Goal: Use online tool/utility: Utilize a website feature to perform a specific function

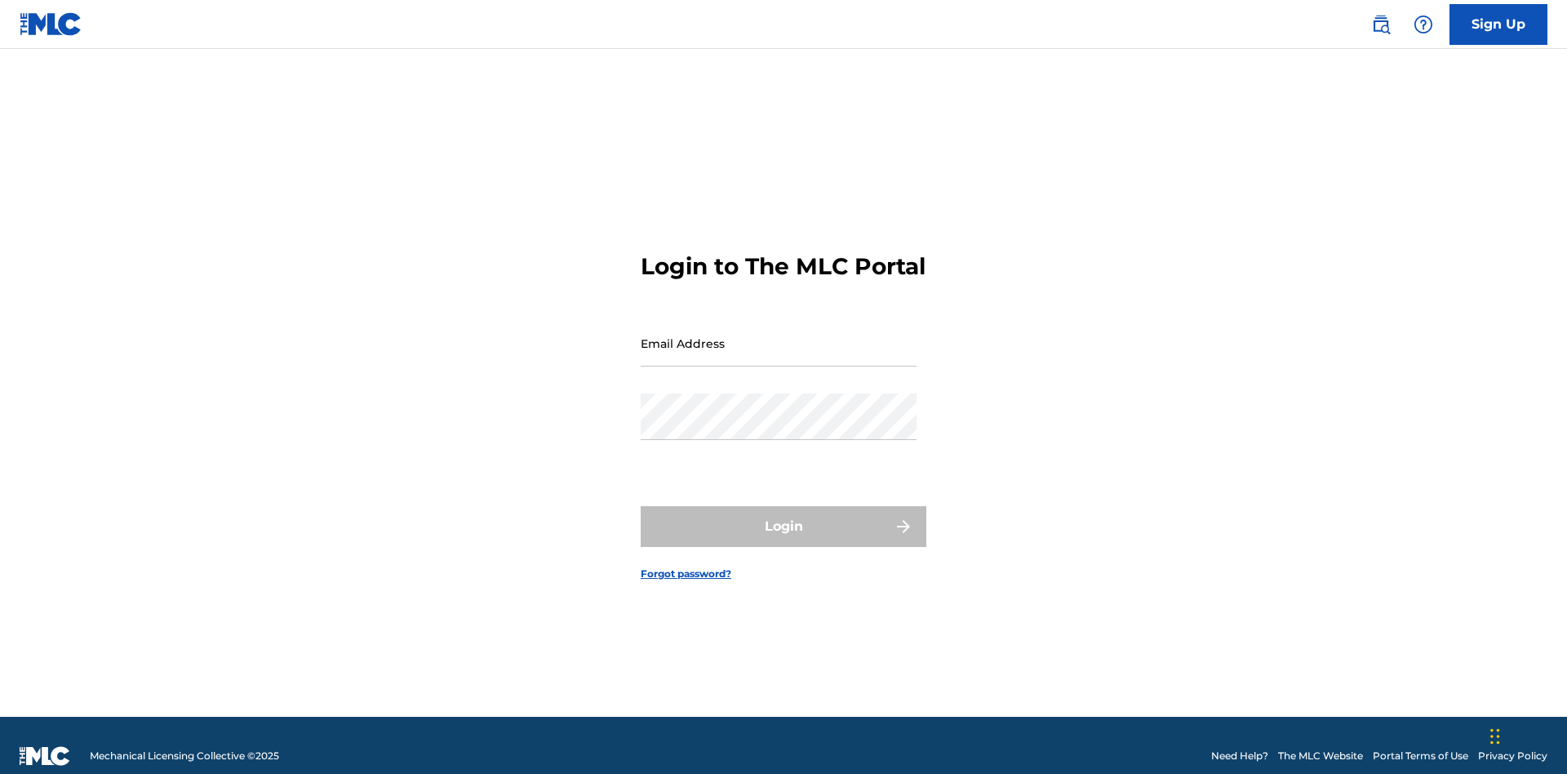
scroll to position [21, 0]
click at [778, 335] on input "Email Address" at bounding box center [779, 343] width 276 height 47
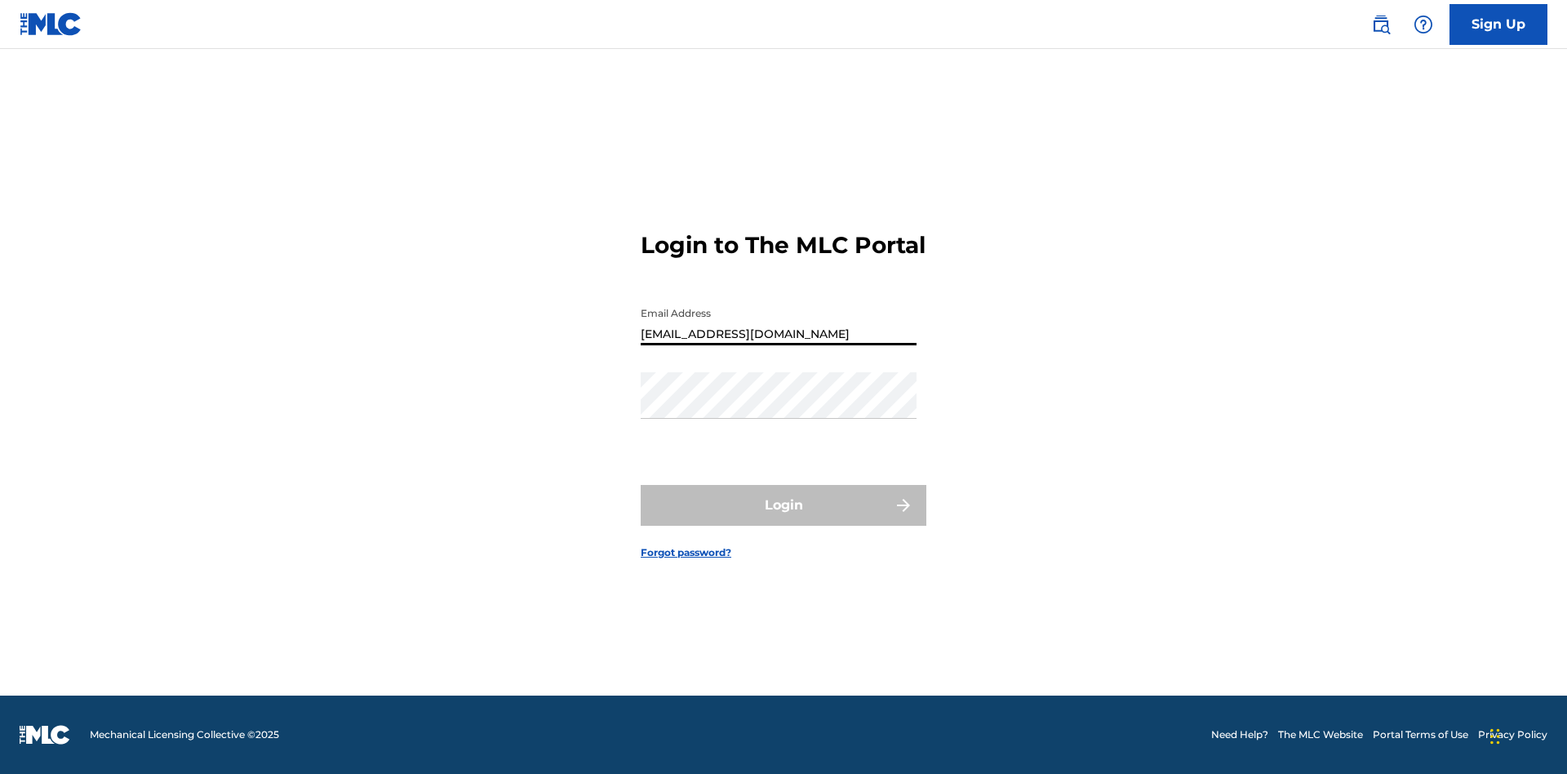
type input "[EMAIL_ADDRESS][DOMAIN_NAME]"
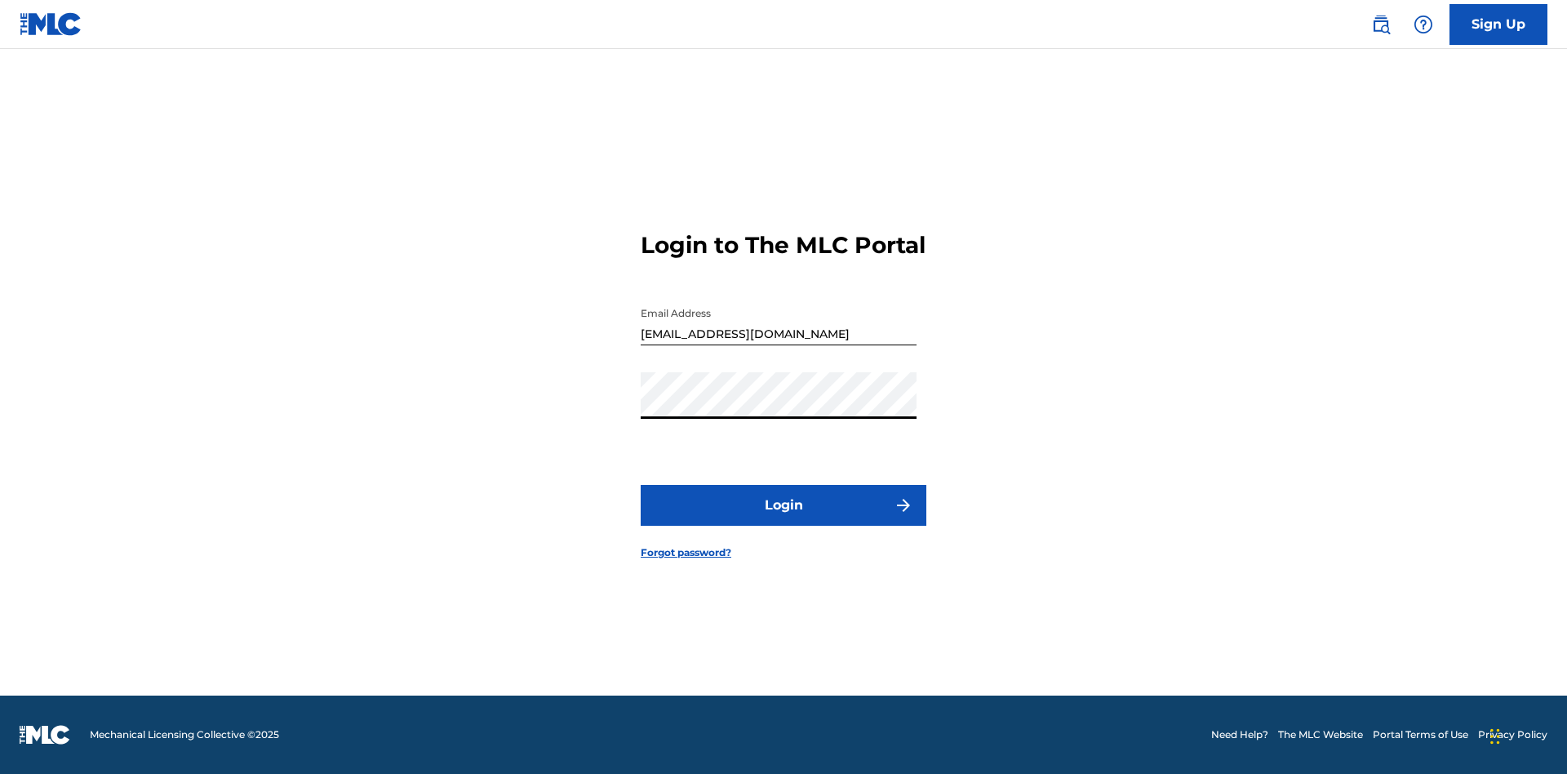
click at [783, 519] on button "Login" at bounding box center [784, 505] width 286 height 41
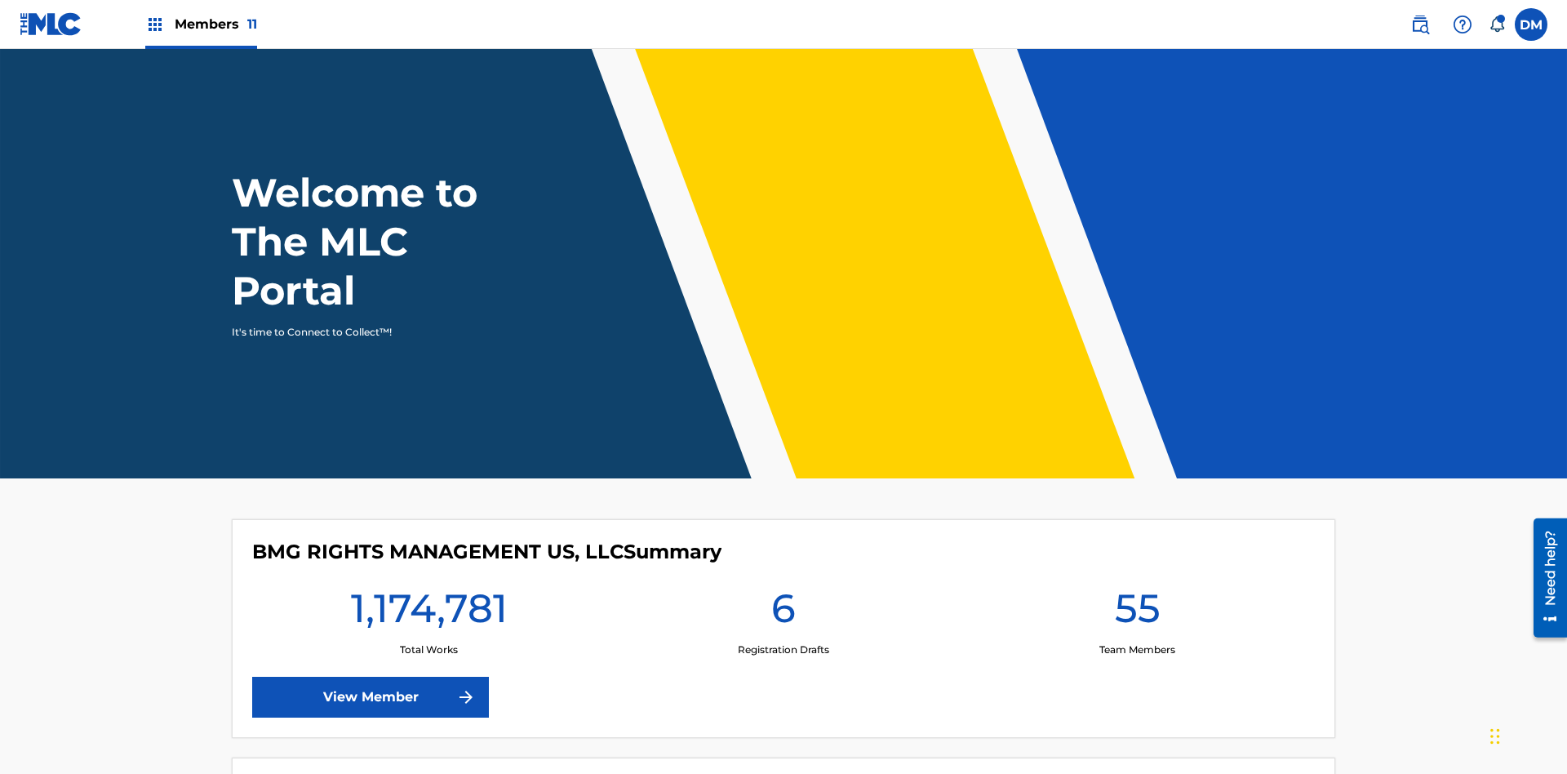
scroll to position [70, 0]
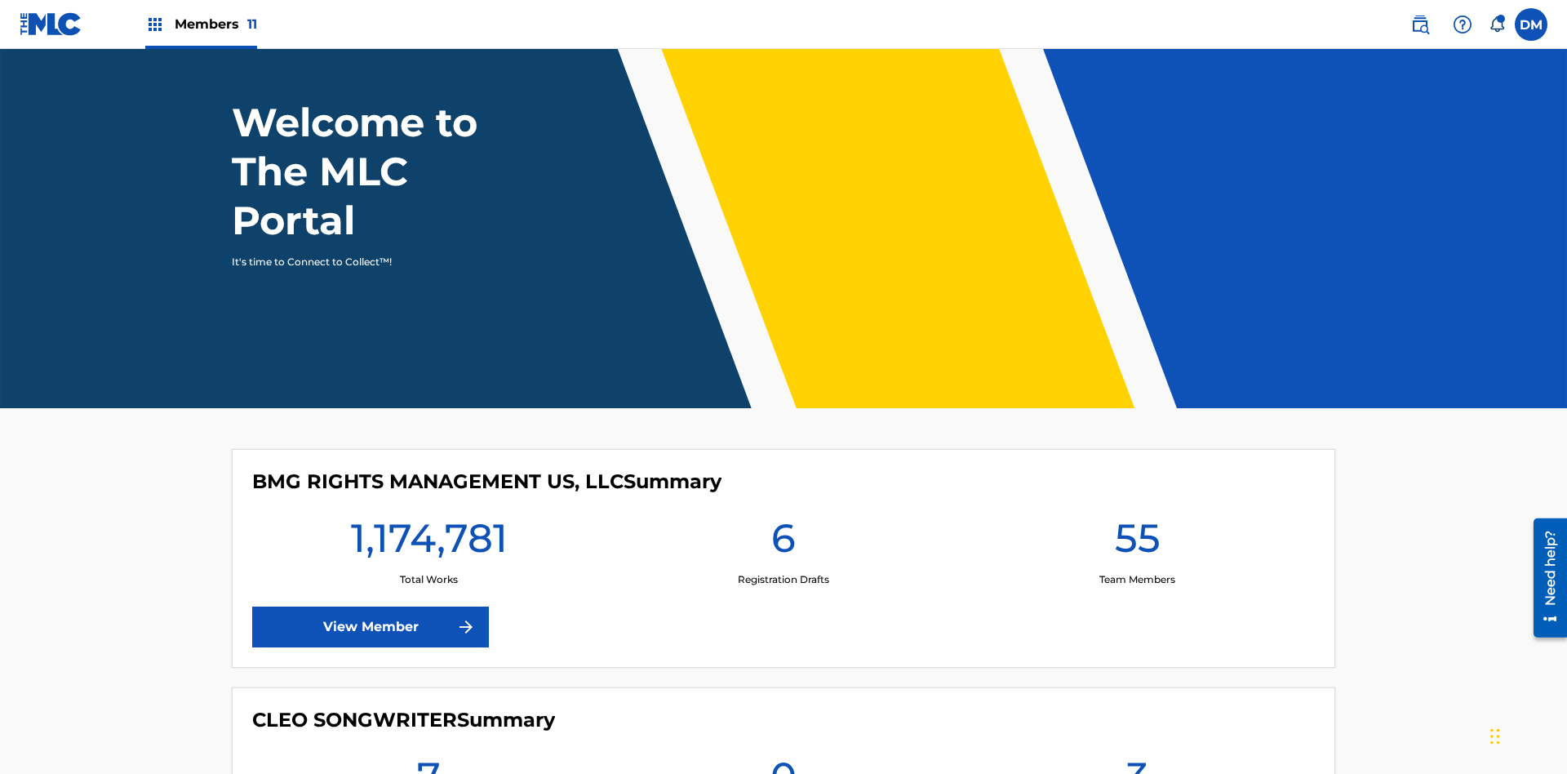
click at [201, 24] on span "Members 11" at bounding box center [216, 24] width 82 height 19
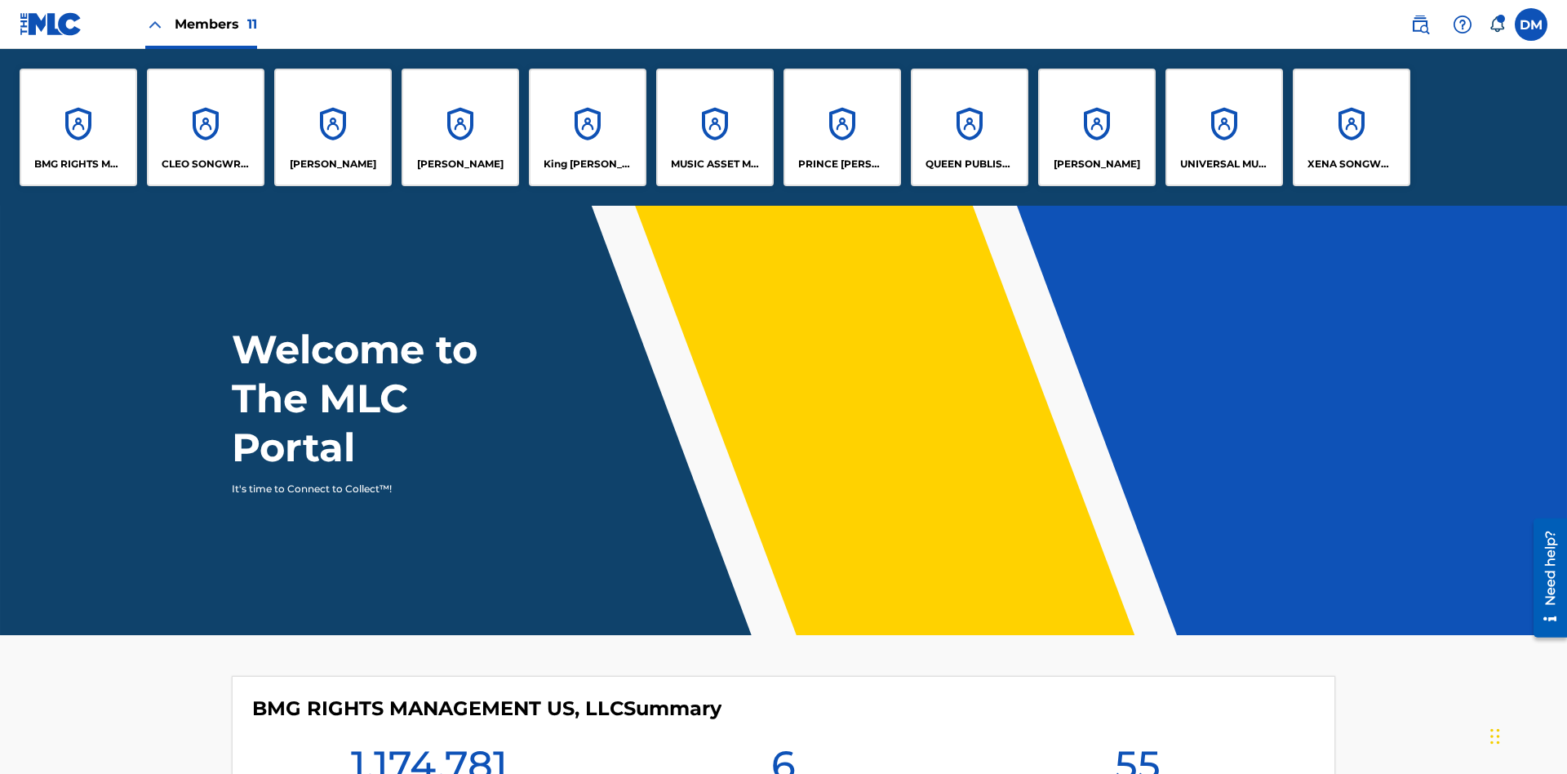
click at [1096, 164] on p "[PERSON_NAME]" at bounding box center [1096, 164] width 86 height 15
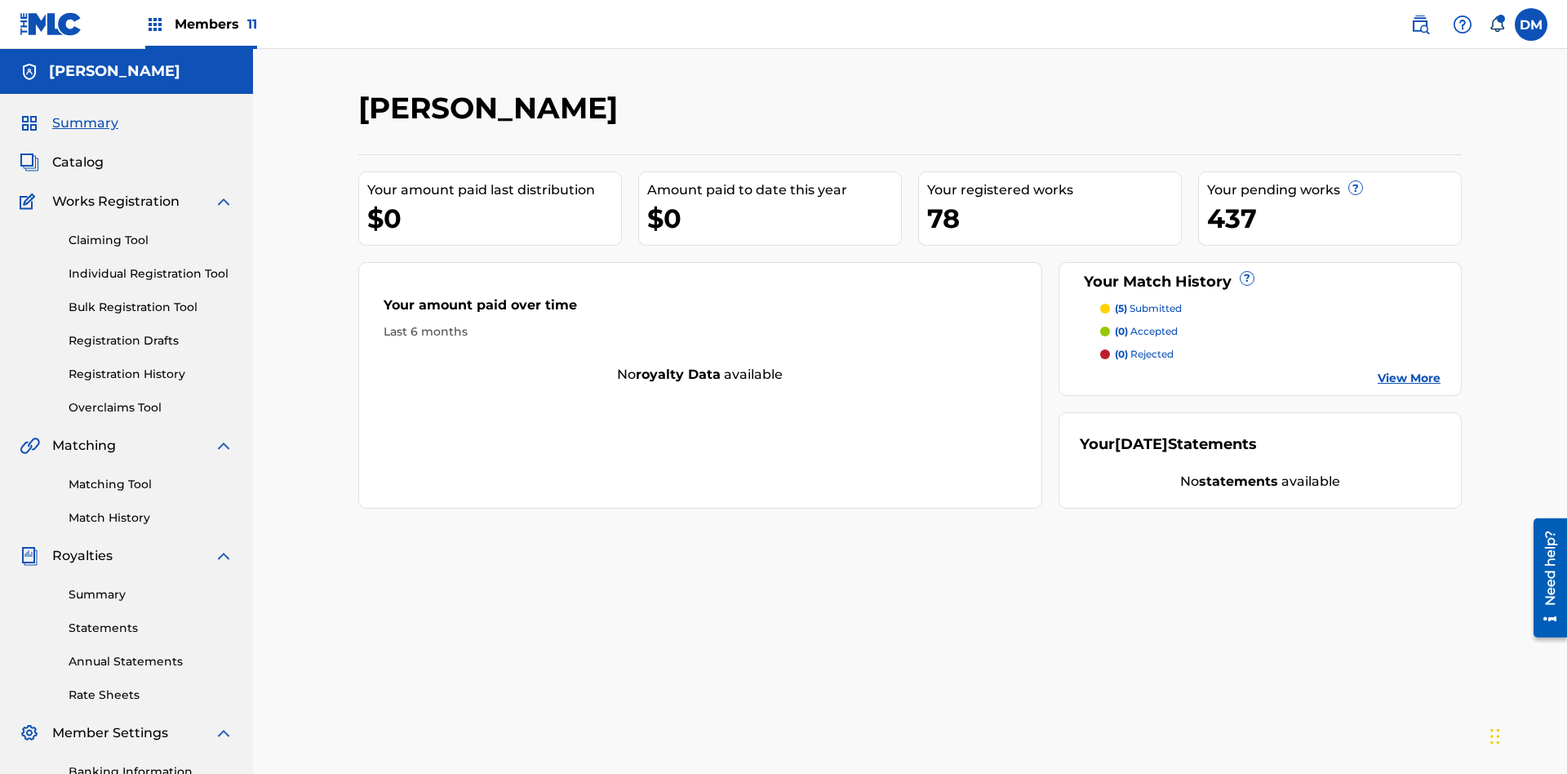
scroll to position [238, 0]
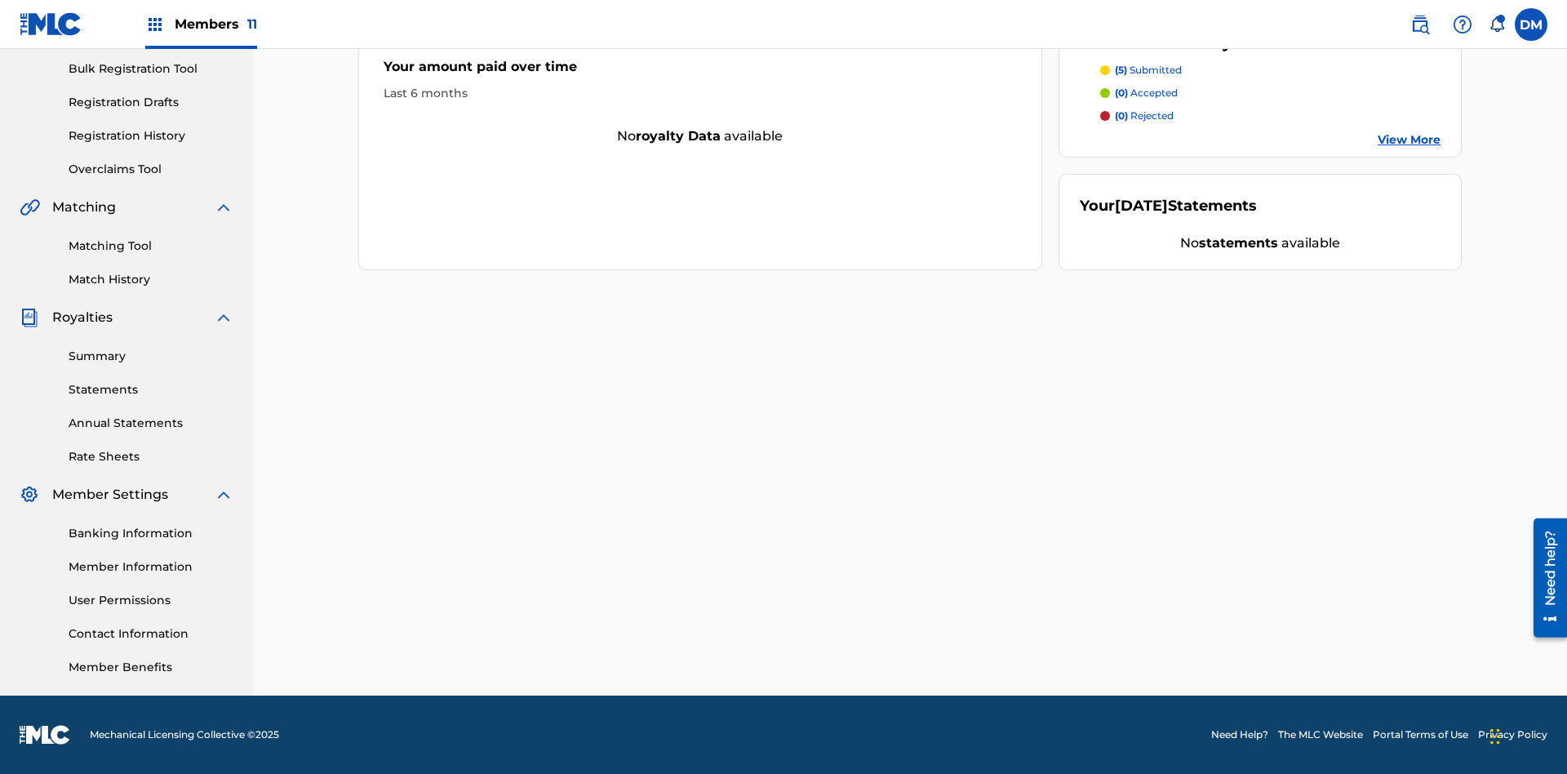
click at [151, 246] on link "Matching Tool" at bounding box center [151, 245] width 165 height 17
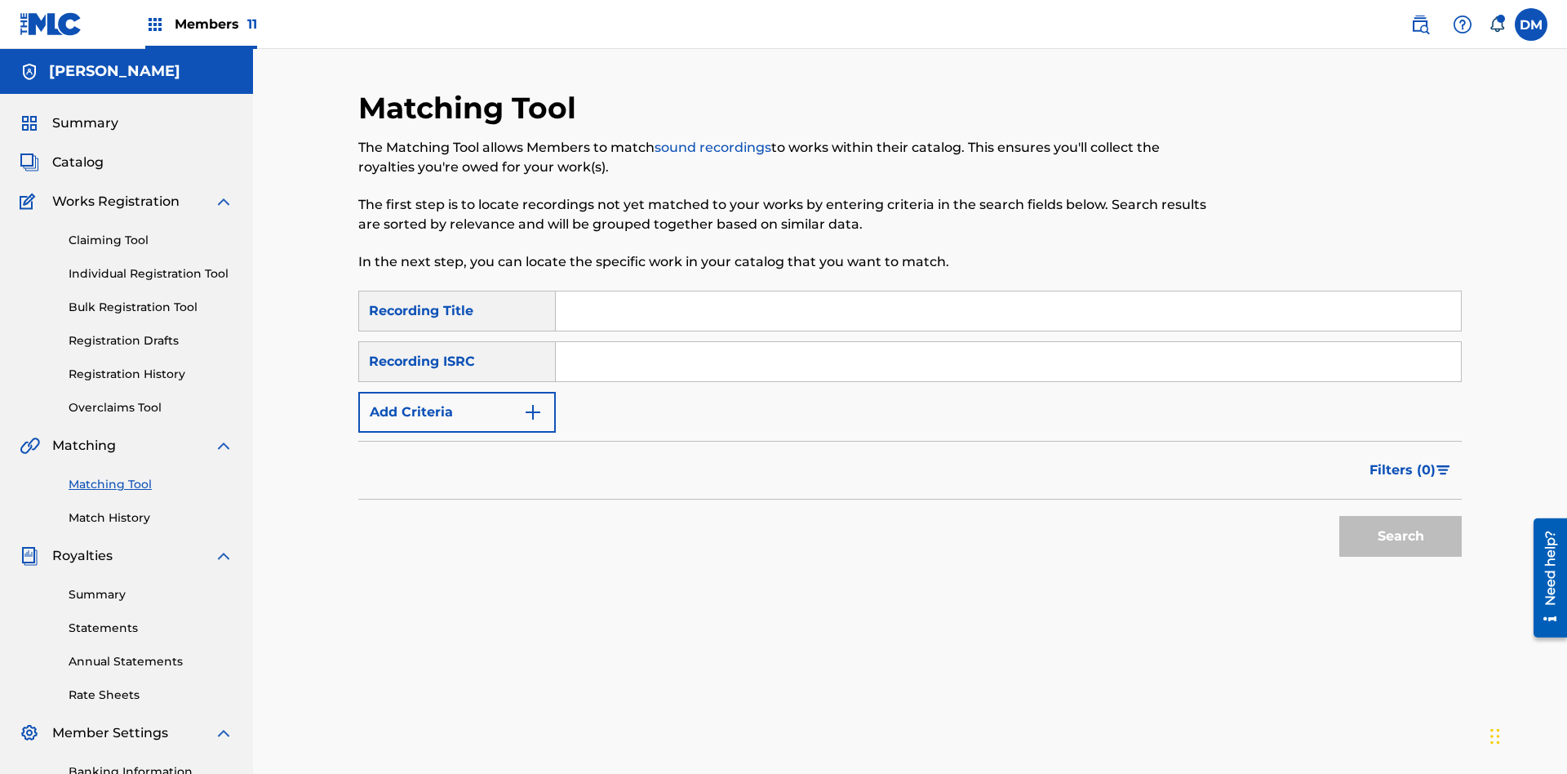
click at [457, 392] on button "Add Criteria" at bounding box center [456, 412] width 197 height 41
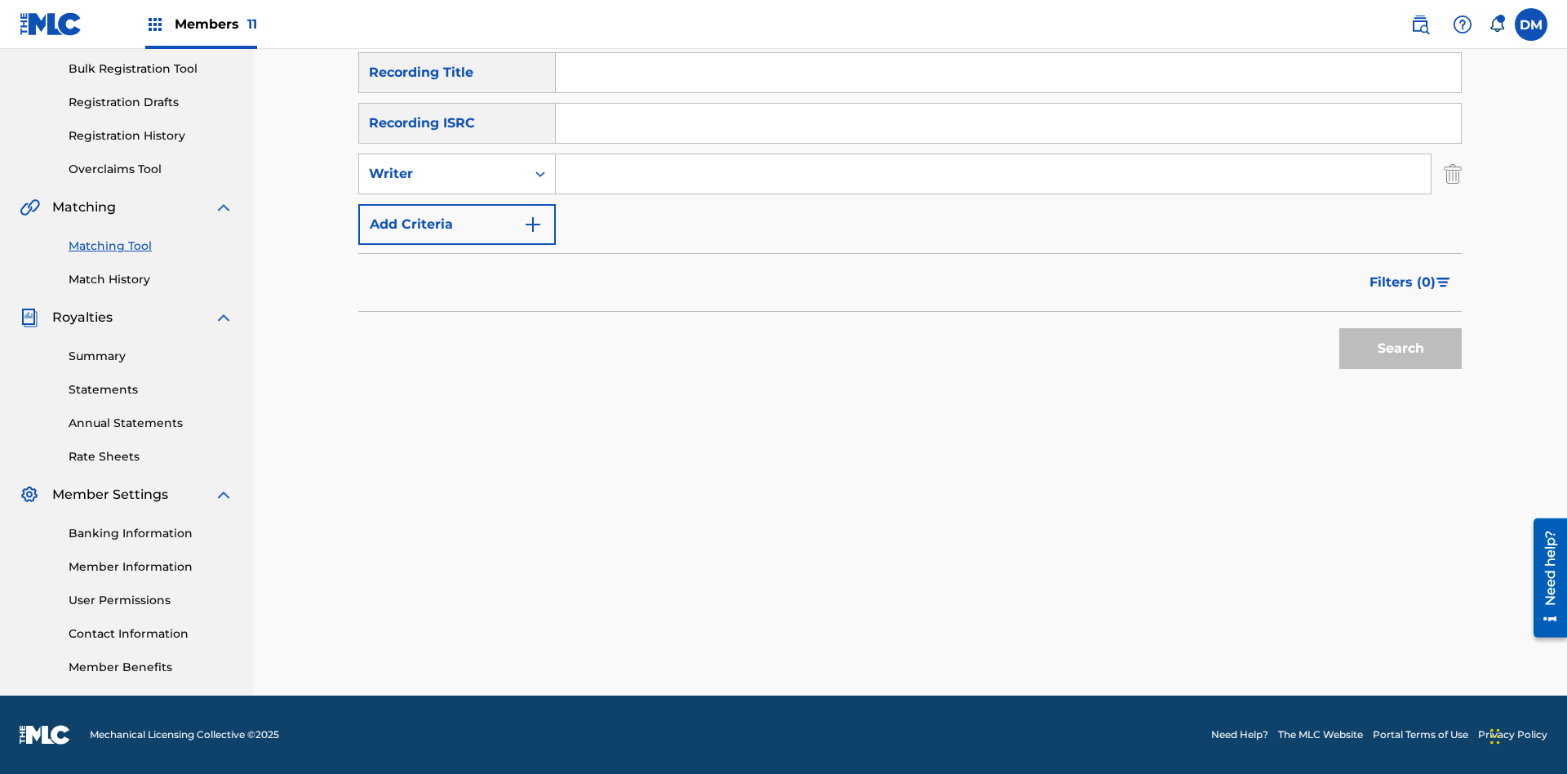
click at [993, 174] on input "Search Form" at bounding box center [993, 173] width 875 height 39
type input "[PERSON_NAME]"
click at [1400, 348] on button "Search" at bounding box center [1400, 348] width 122 height 41
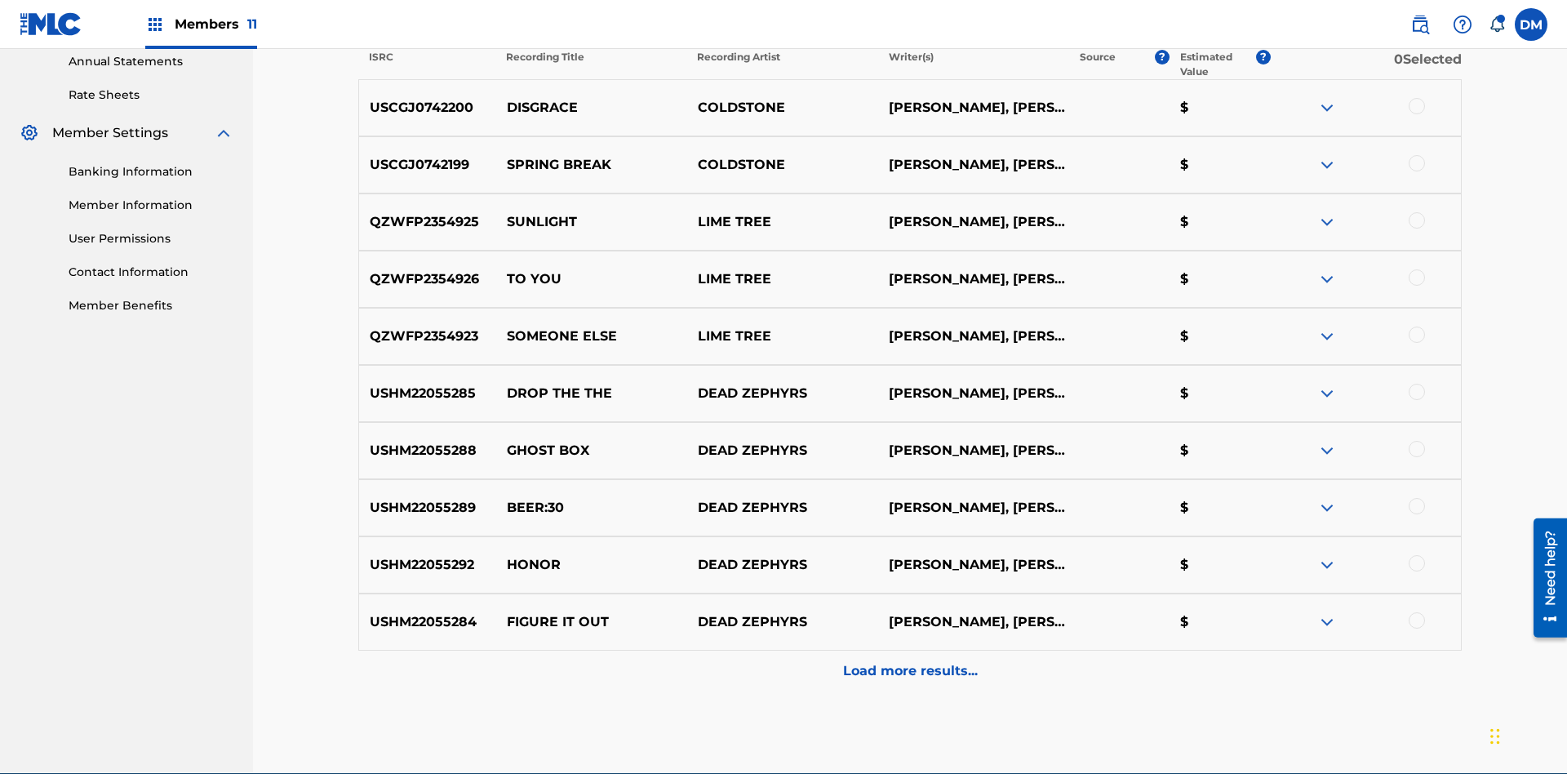
click at [1416, 106] on div at bounding box center [1416, 106] width 16 height 16
click at [1416, 155] on div at bounding box center [1416, 163] width 16 height 16
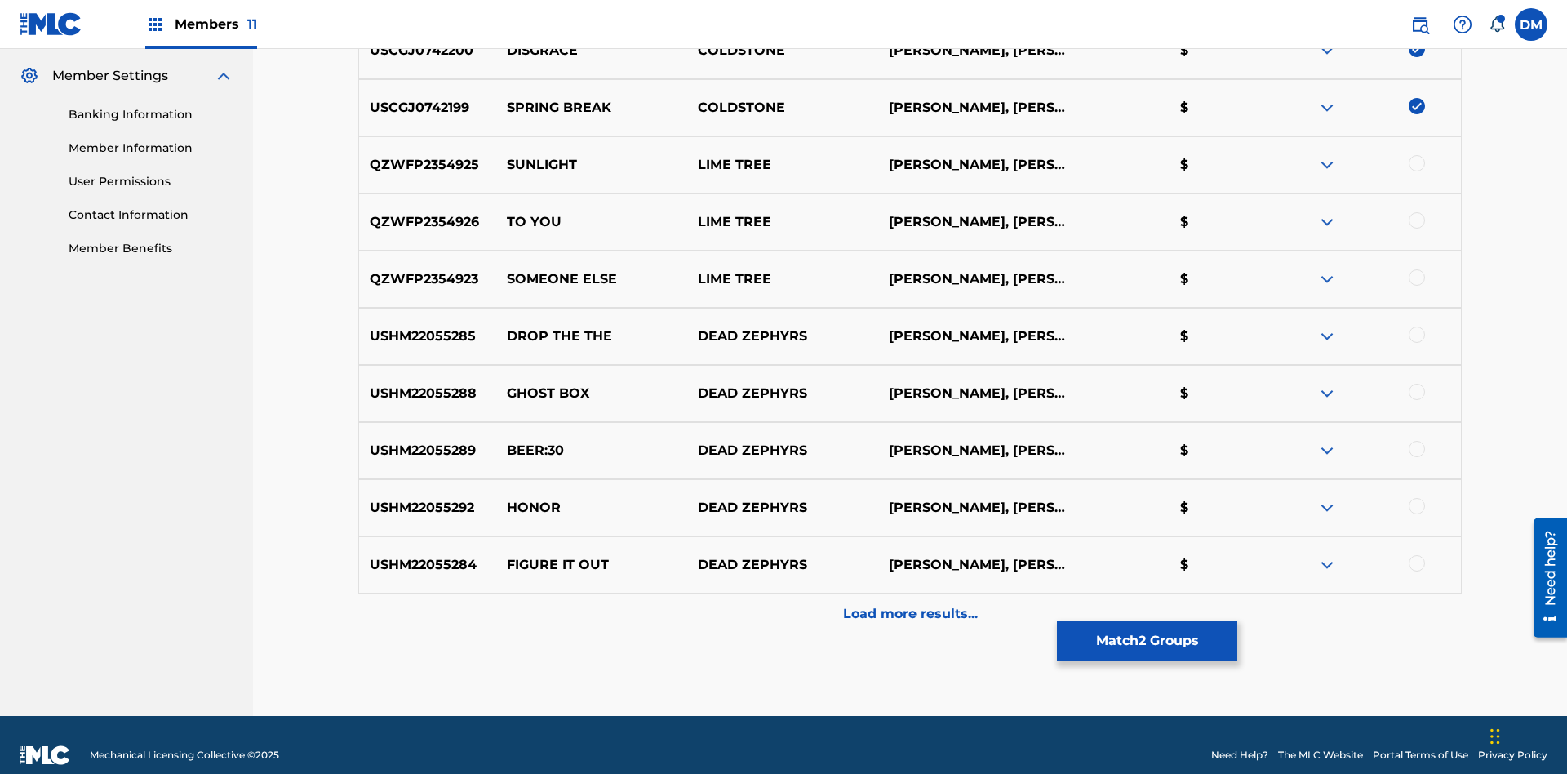
scroll to position [600, 0]
click at [1146, 641] on button "Match 2 Groups" at bounding box center [1147, 640] width 180 height 41
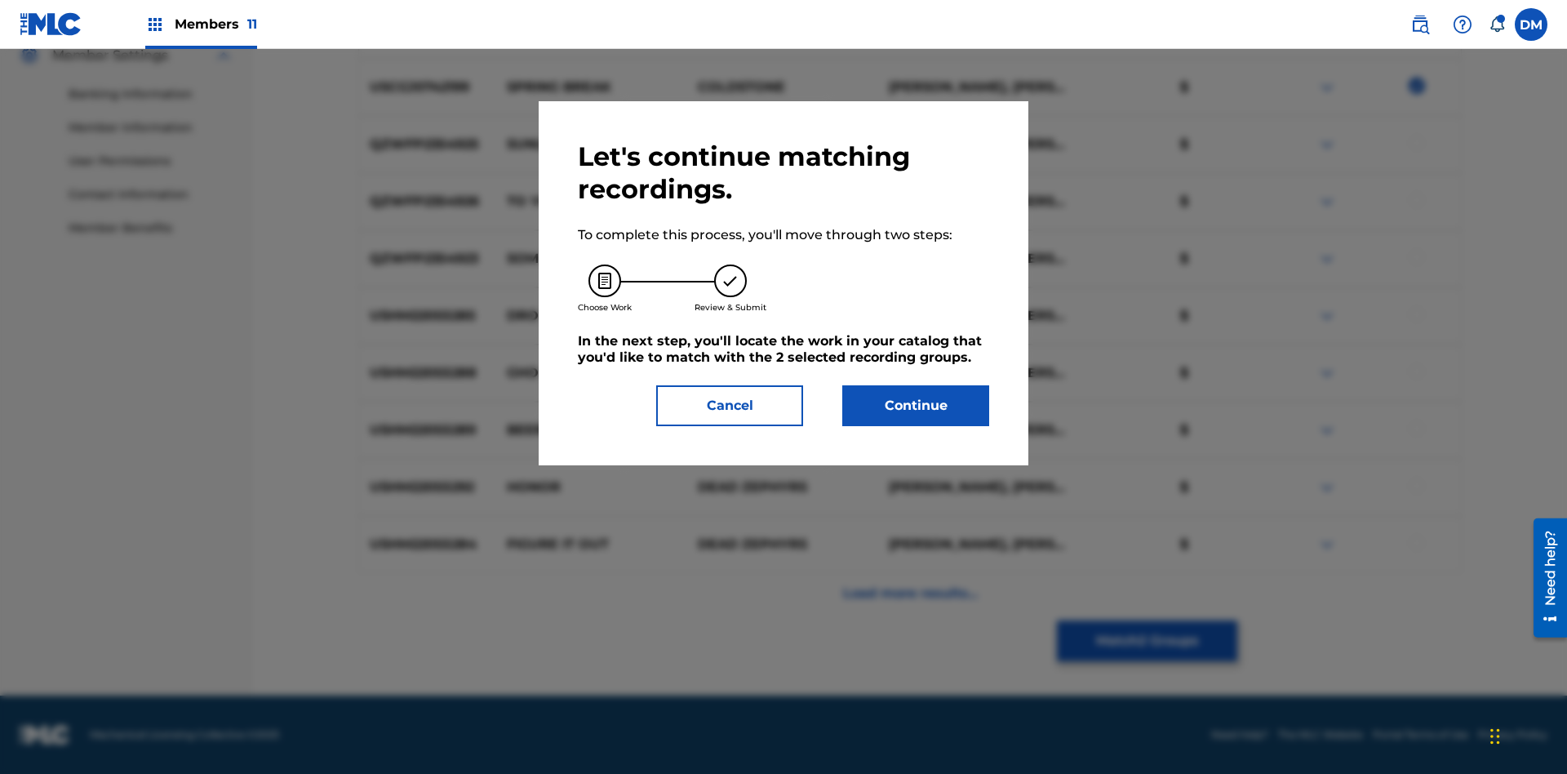
click at [916, 406] on button "Continue" at bounding box center [915, 405] width 147 height 41
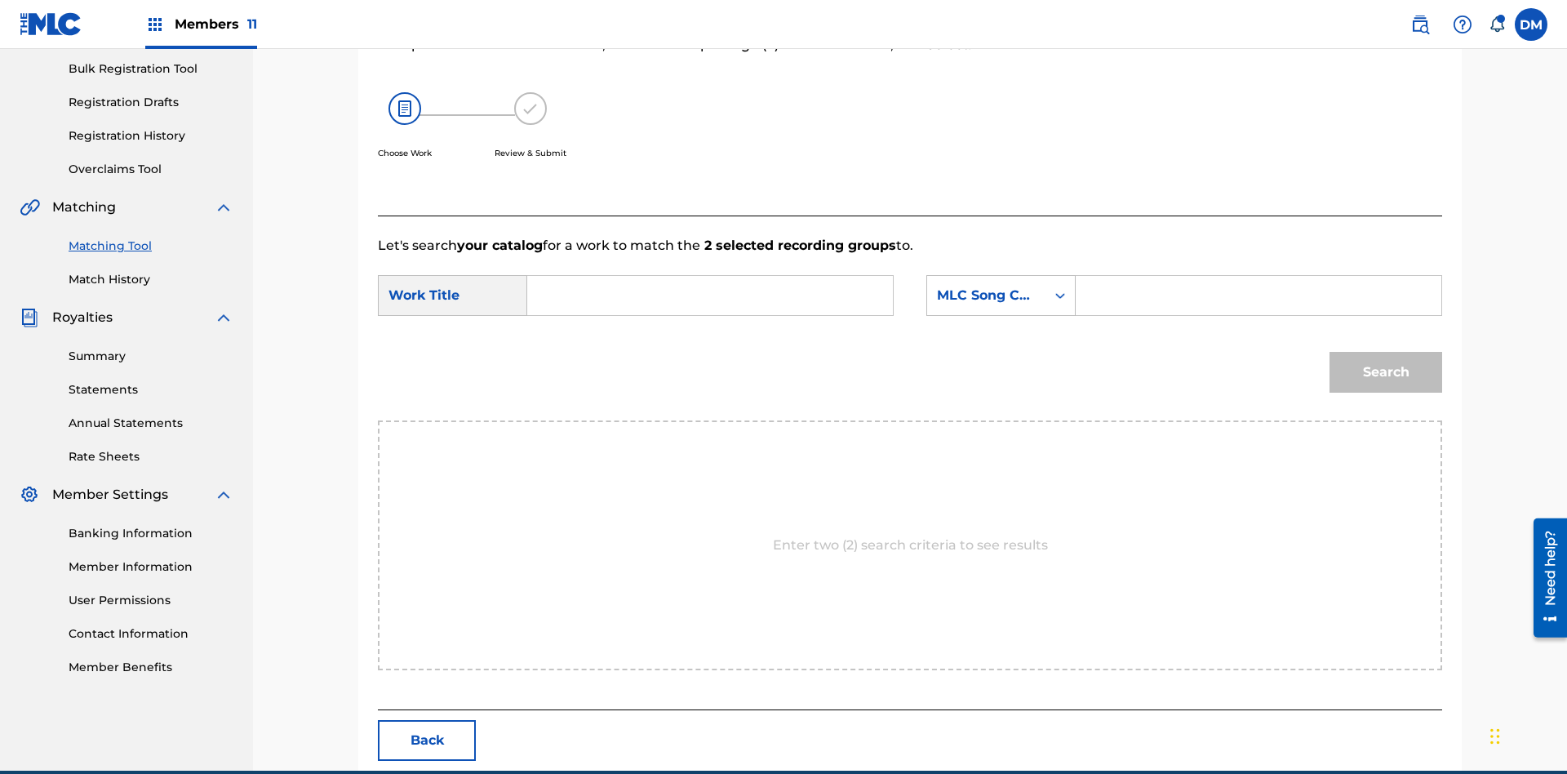
scroll to position [313, 0]
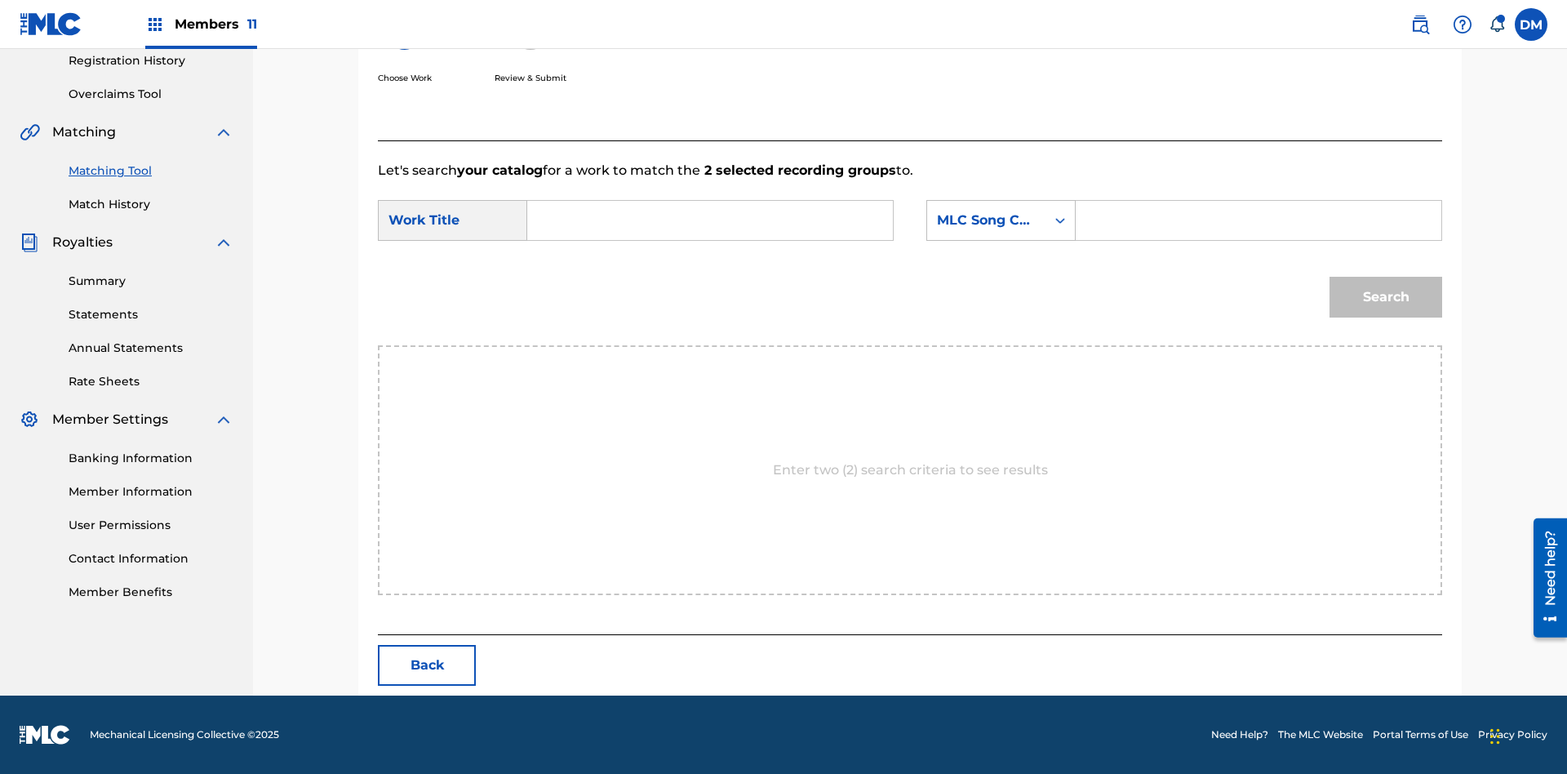
click at [710, 220] on input "Search Form" at bounding box center [710, 220] width 338 height 39
type input "GOODBYE"
click at [1257, 220] on input "Search Form" at bounding box center [1258, 220] width 338 height 39
type input "GV8XIE"
click at [1386, 297] on button "Search" at bounding box center [1385, 297] width 113 height 41
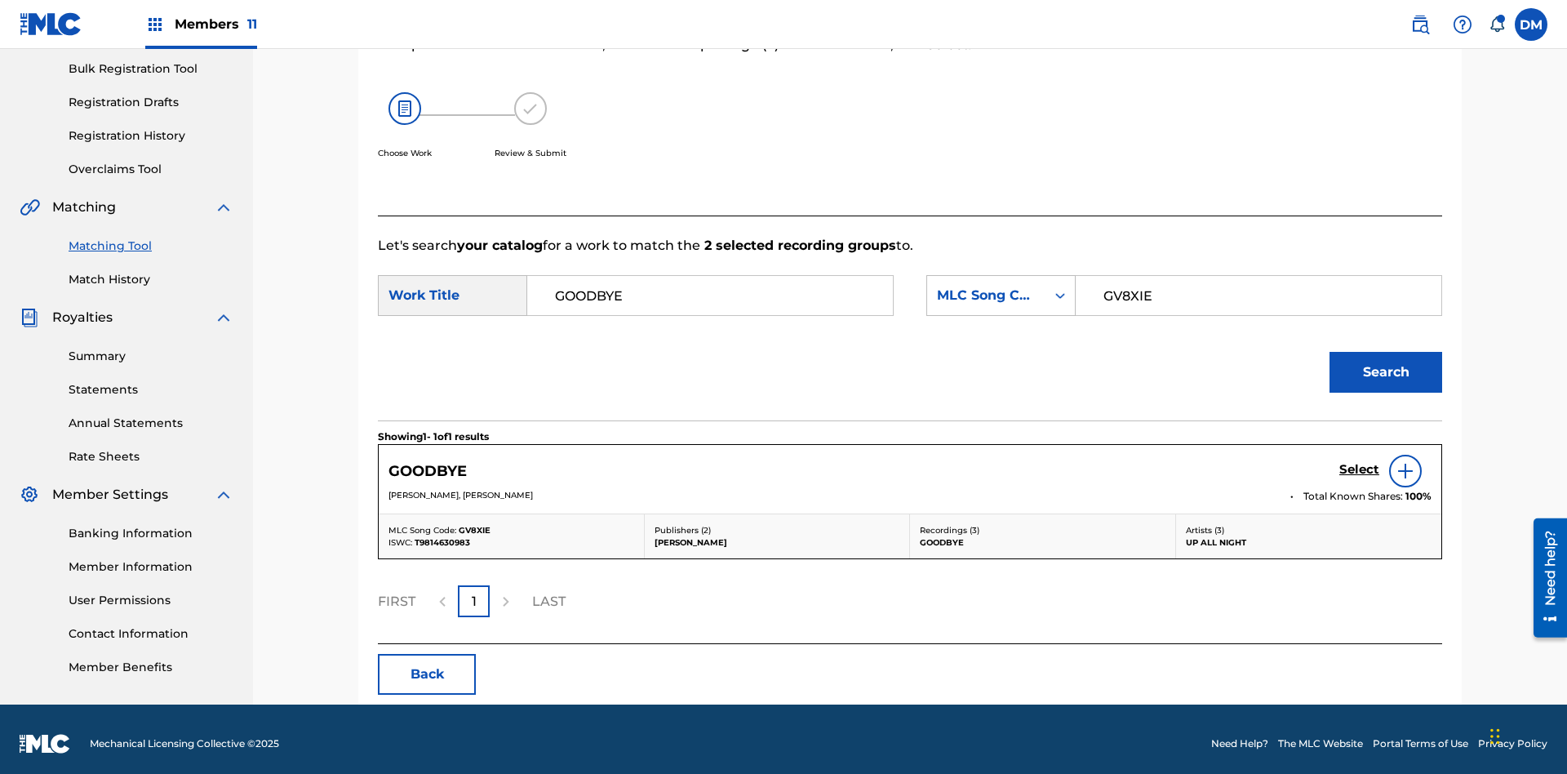
scroll to position [247, 0]
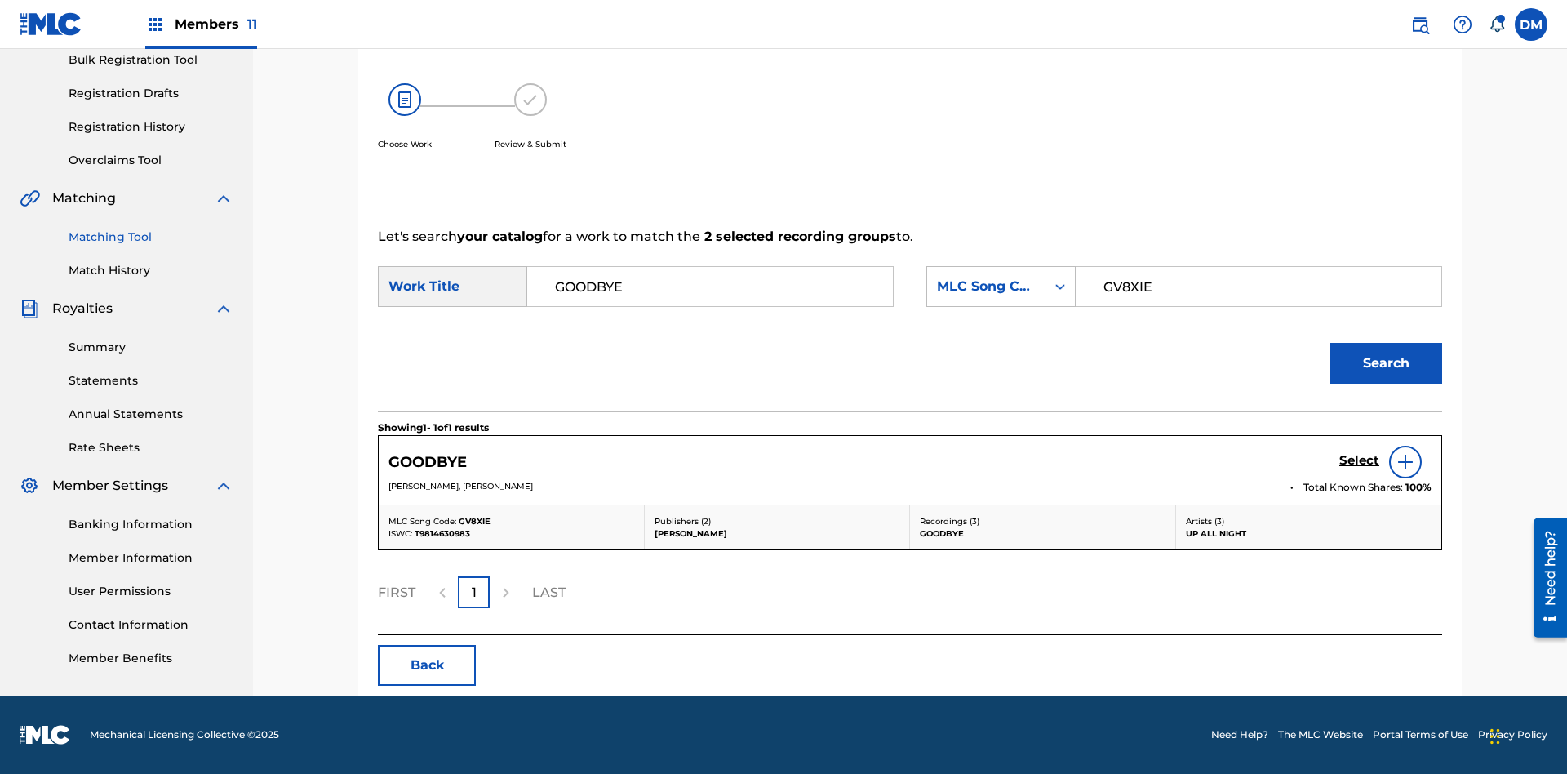
click at [1359, 460] on h5 "Select" at bounding box center [1359, 461] width 40 height 16
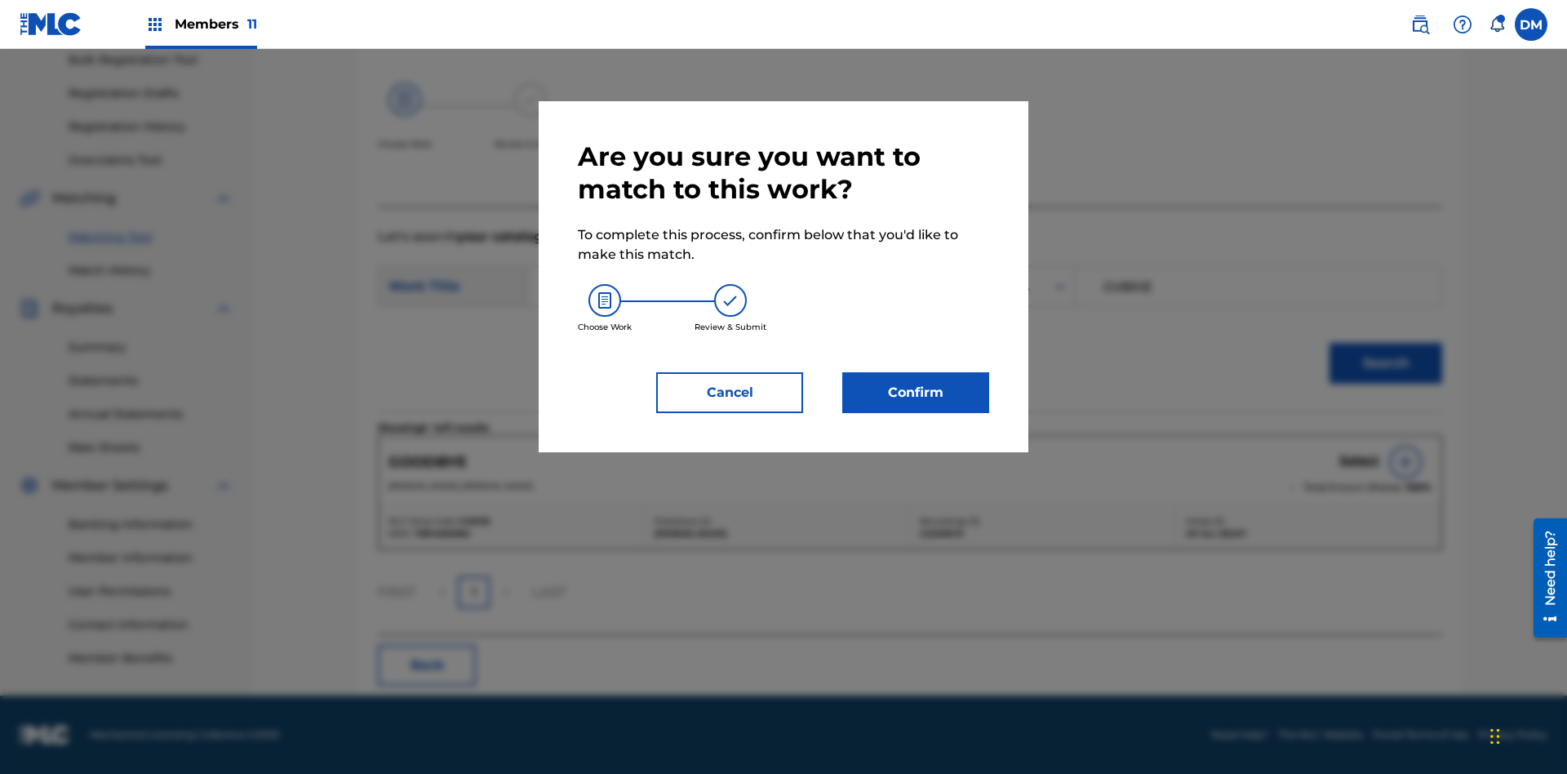
click at [916, 392] on button "Confirm" at bounding box center [915, 392] width 147 height 41
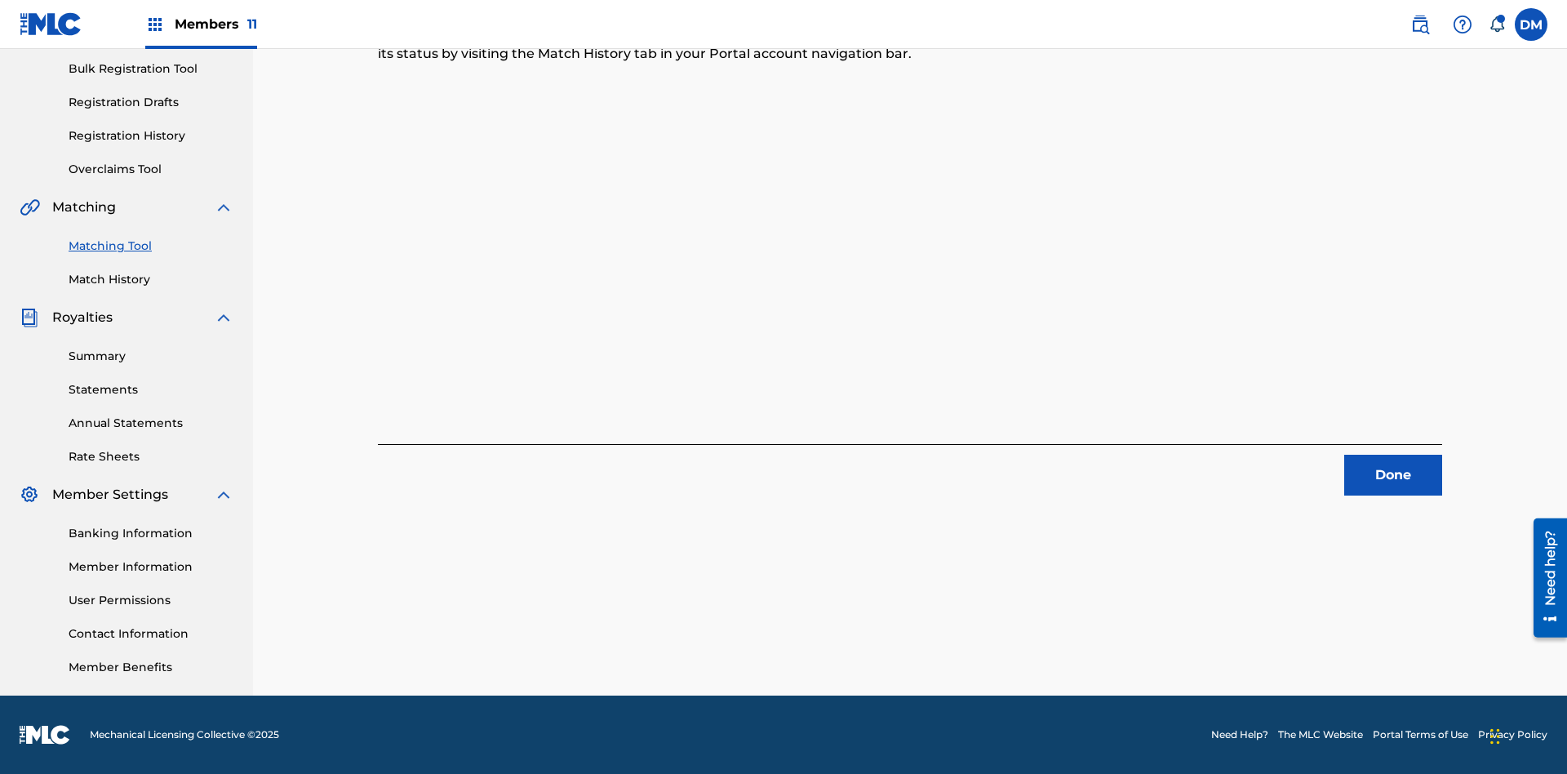
scroll to position [72, 0]
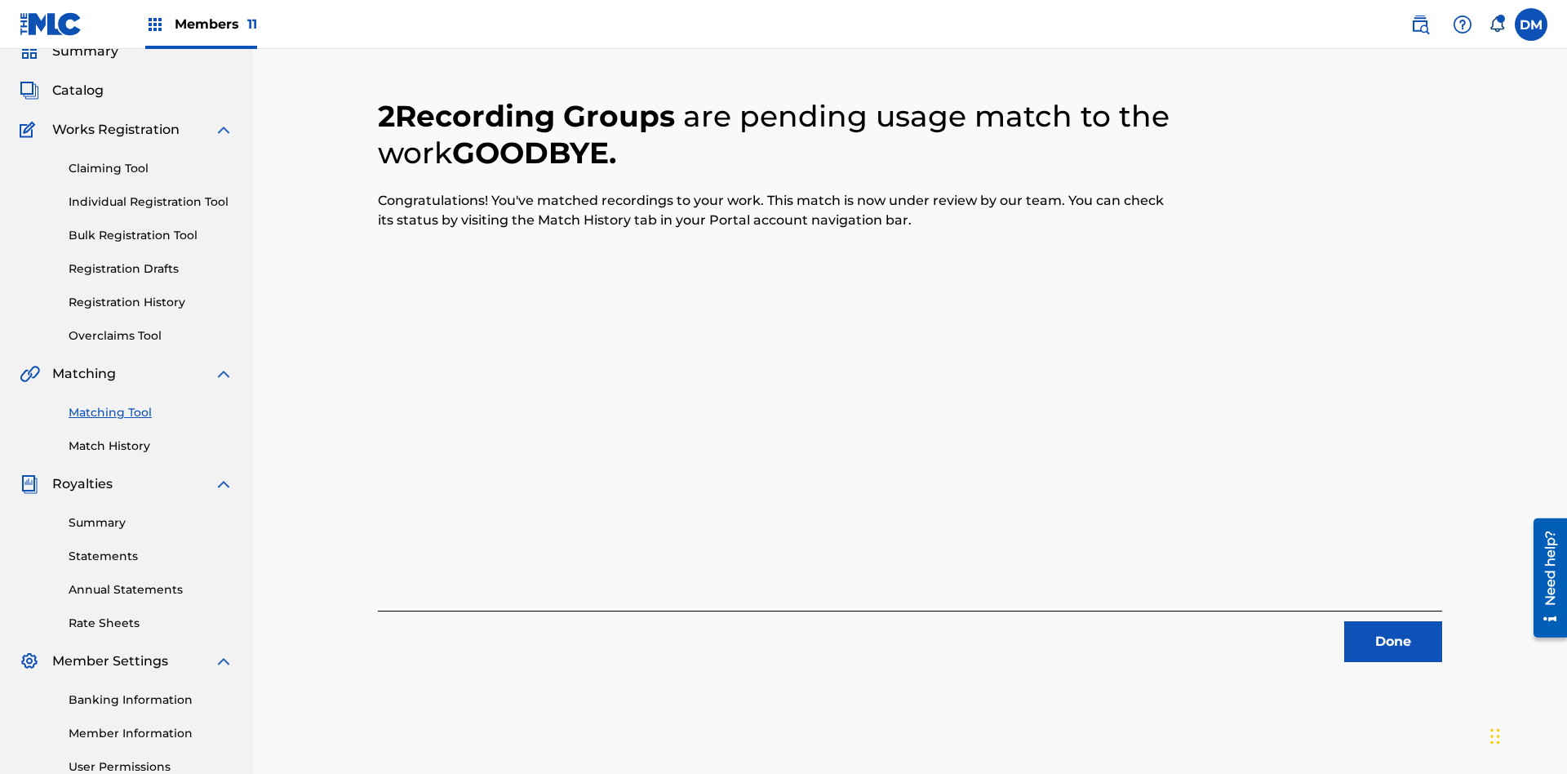
click at [151, 437] on link "Match History" at bounding box center [151, 445] width 165 height 17
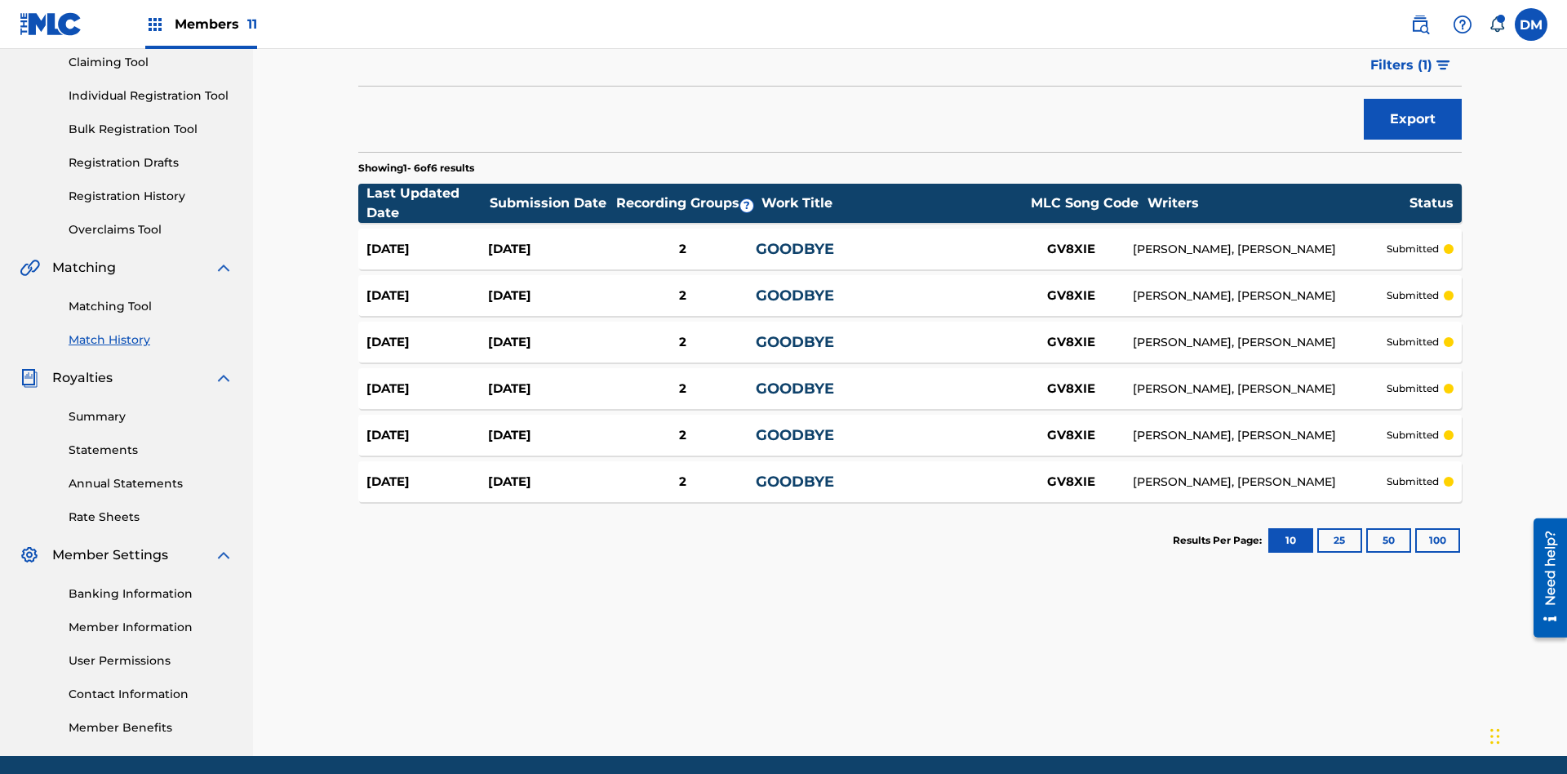
click at [910, 238] on div "GOODBYE" at bounding box center [883, 249] width 254 height 22
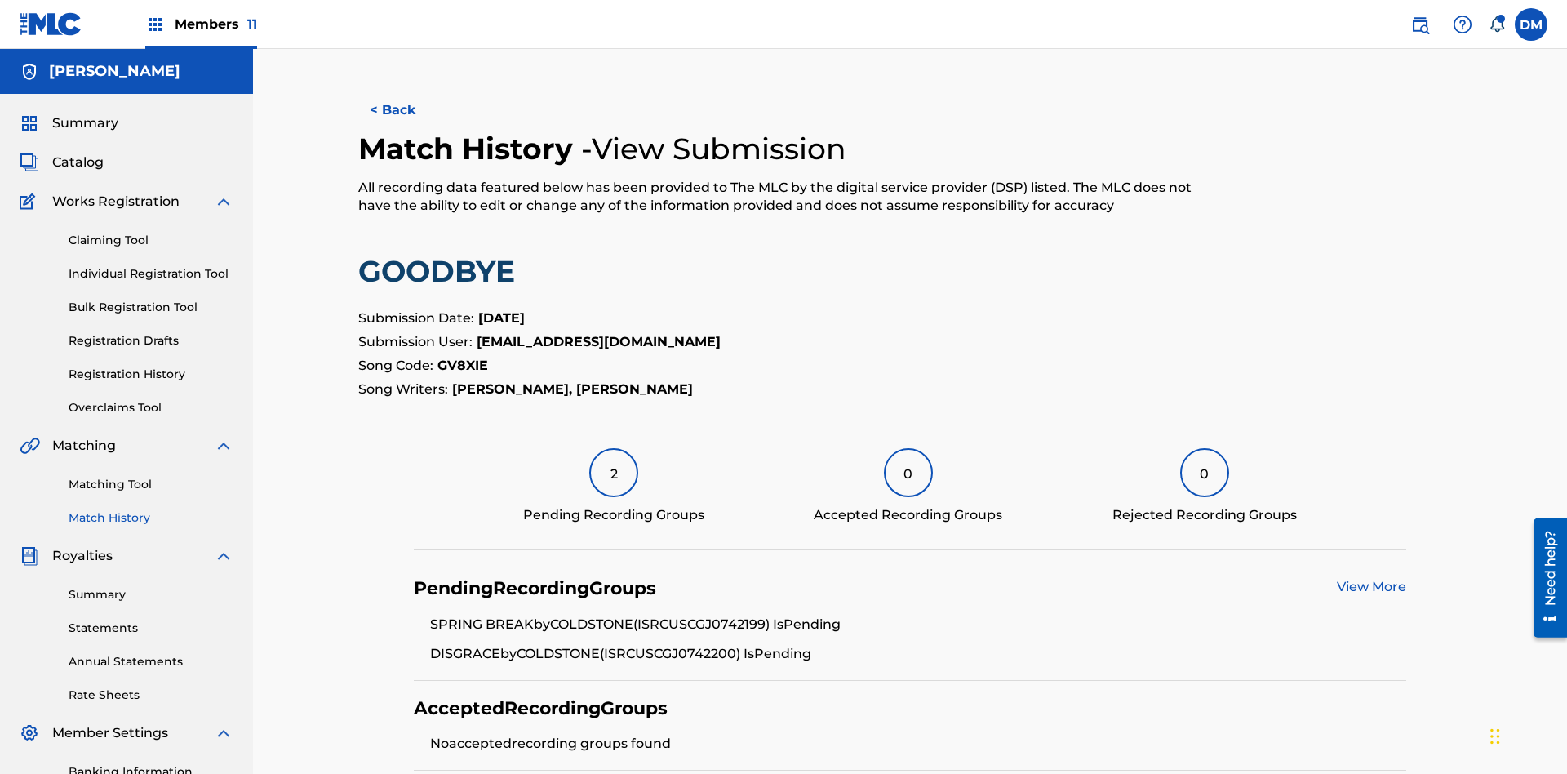
click at [1371, 579] on link "View More" at bounding box center [1371, 587] width 69 height 16
